Goal: Task Accomplishment & Management: Manage account settings

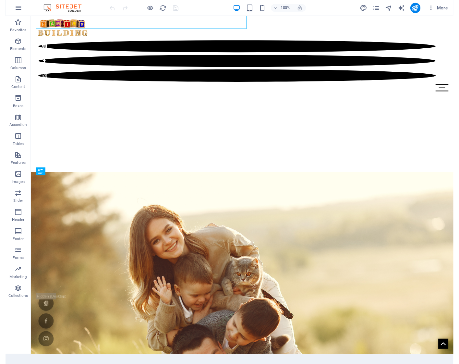
scroll to position [226, 0]
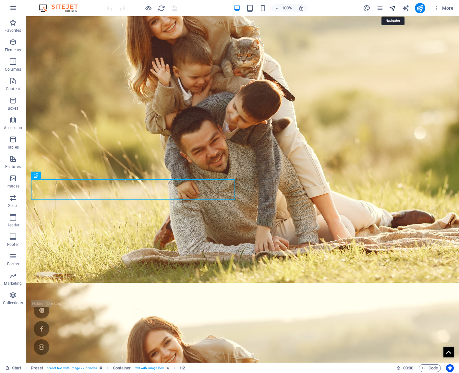
click at [395, 6] on icon "navigator" at bounding box center [392, 8] width 7 height 7
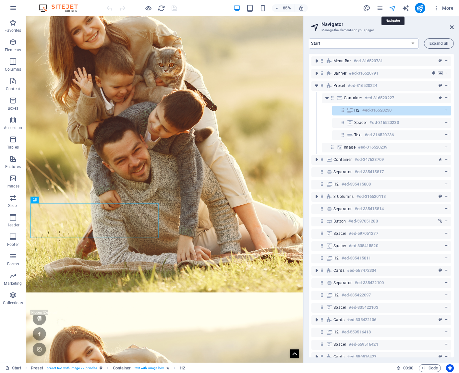
click at [395, 6] on icon "navigator" at bounding box center [392, 8] width 7 height 7
click at [379, 8] on icon "pages" at bounding box center [379, 8] width 7 height 7
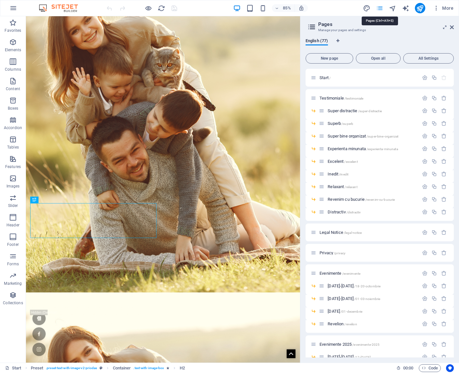
click at [379, 8] on icon "pages" at bounding box center [379, 8] width 7 height 7
click at [452, 27] on icon at bounding box center [452, 27] width 4 height 5
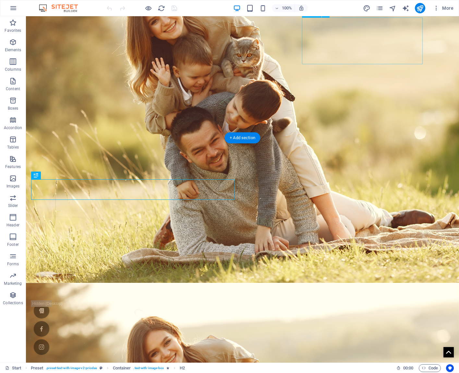
click at [72, 9] on img at bounding box center [61, 8] width 49 height 8
click at [8, 7] on button "button" at bounding box center [14, 8] width 16 height 16
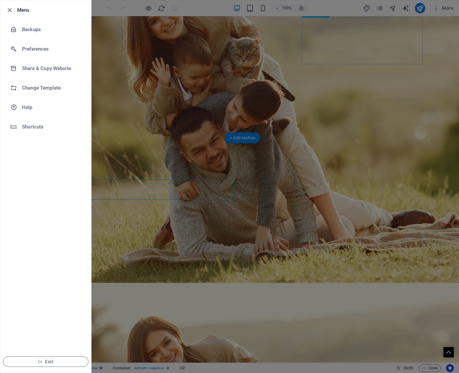
click at [8, 7] on icon "button" at bounding box center [9, 9] width 7 height 7
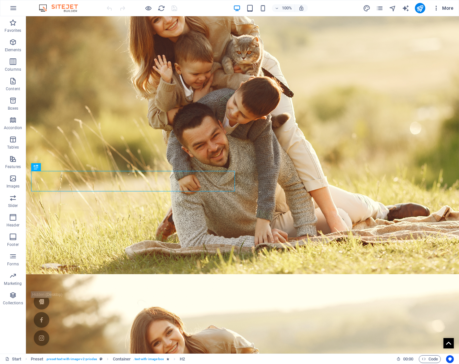
click at [449, 9] on span "More" at bounding box center [444, 8] width 20 height 6
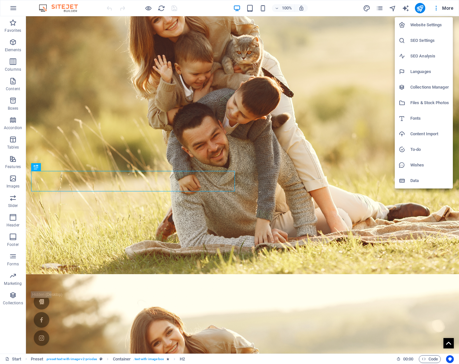
click at [436, 24] on h6 "Website Settings" at bounding box center [430, 25] width 39 height 8
